Goal: Task Accomplishment & Management: Use online tool/utility

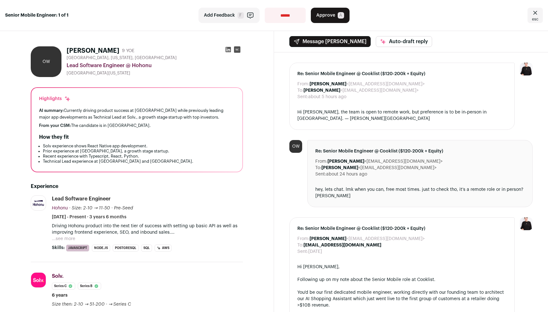
click at [65, 239] on button "...see more" at bounding box center [63, 239] width 23 height 6
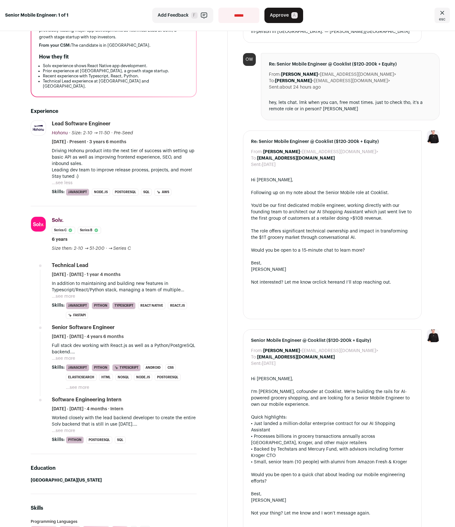
scroll to position [198, 0]
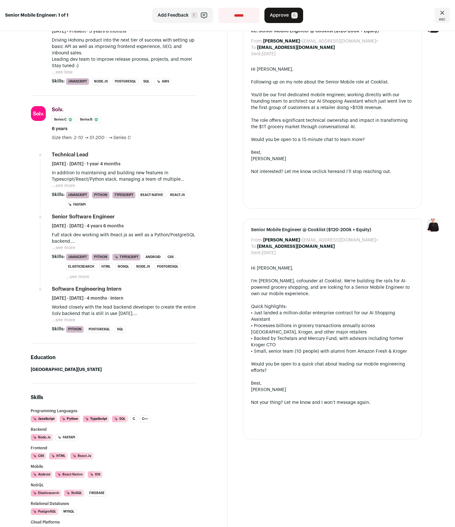
click at [243, 126] on div "Re: Senior Mobile Engineer @ Cooklist ($120-200k + Equity) From: [PERSON_NAME] …" at bounding box center [332, 114] width 179 height 189
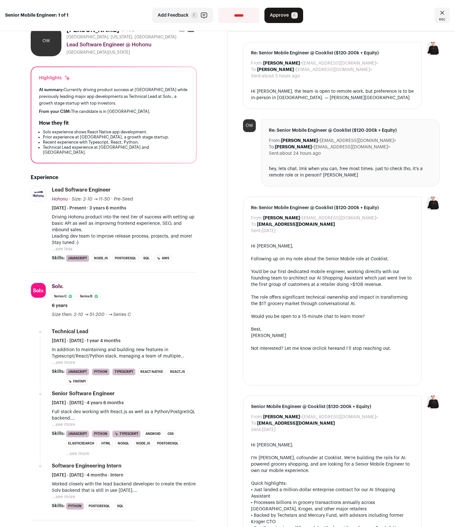
scroll to position [0, 0]
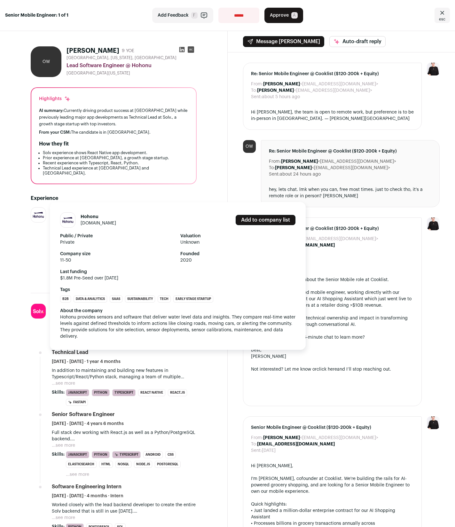
click at [89, 223] on link "[DOMAIN_NAME]" at bounding box center [99, 223] width 36 height 4
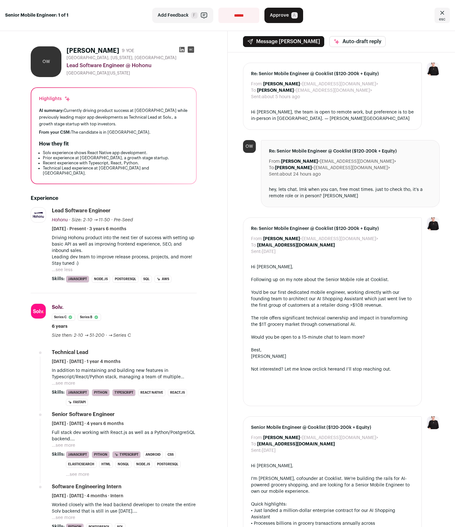
click at [443, 162] on div "From: [PERSON_NAME] <[EMAIL_ADDRESS][DOMAIN_NAME]> To: [PERSON_NAME] <[EMAIL_AD…" at bounding box center [342, 349] width 228 height 595
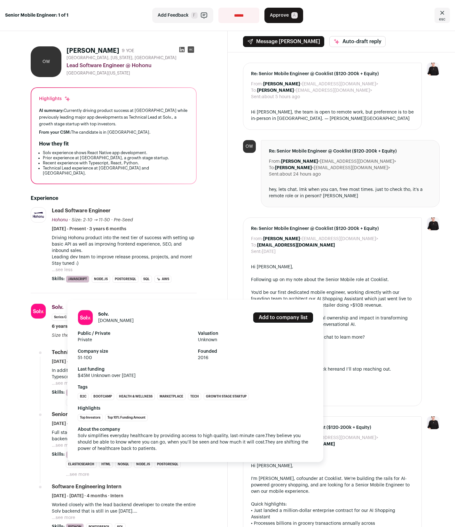
click at [108, 312] on link "[DOMAIN_NAME]" at bounding box center [116, 321] width 36 height 4
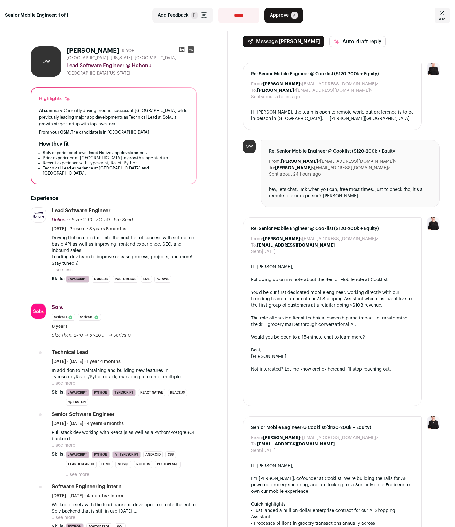
click at [179, 50] on icon at bounding box center [181, 49] width 5 height 5
click at [441, 18] on link "esc" at bounding box center [442, 15] width 15 height 15
